Goal: Task Accomplishment & Management: Manage account settings

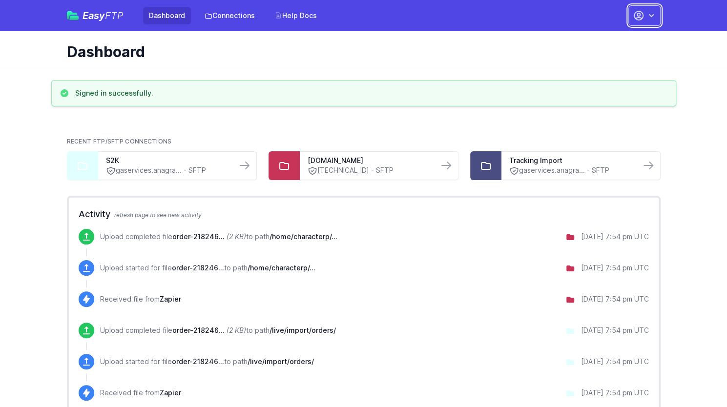
click at [645, 18] on button "button" at bounding box center [644, 15] width 32 height 21
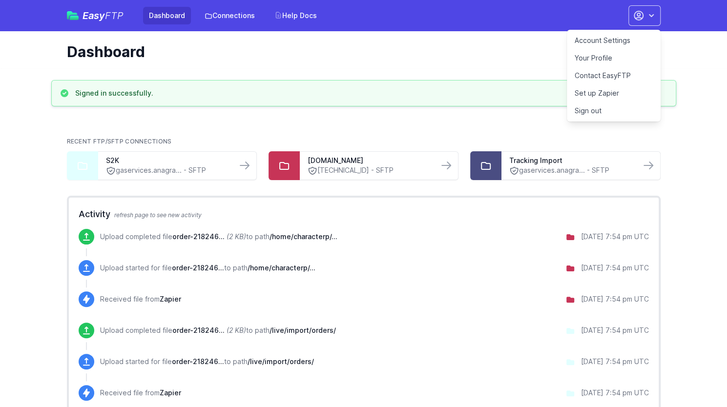
click at [604, 38] on link "Account Settings" at bounding box center [614, 41] width 94 height 18
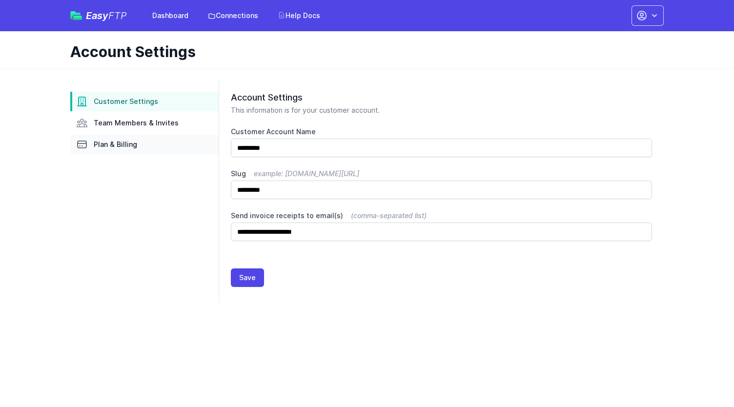
click at [116, 147] on span "Plan & Billing" at bounding box center [115, 145] width 43 height 10
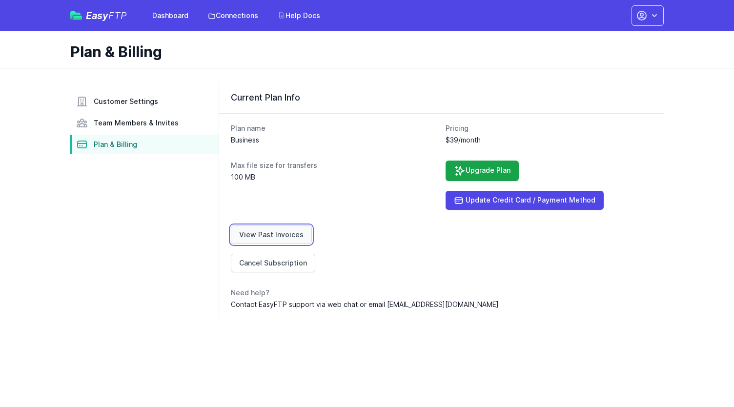
click at [294, 233] on link "View Past Invoices" at bounding box center [271, 235] width 81 height 19
